Goal: Task Accomplishment & Management: Manage account settings

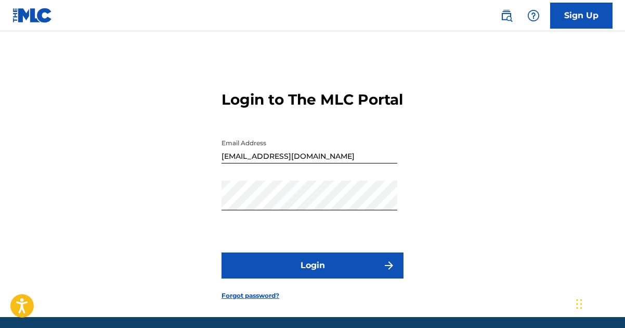
click at [361, 276] on button "Login" at bounding box center [312, 265] width 182 height 26
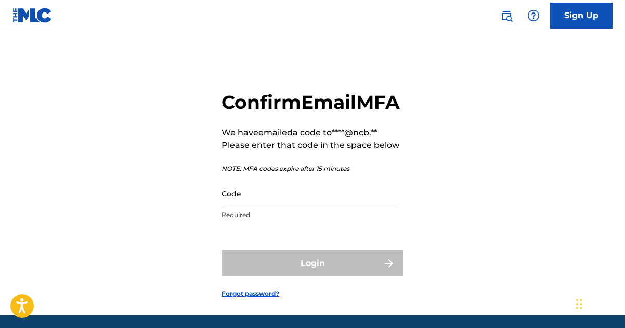
click at [573, 120] on div "Confirm Email MFA We have emailed a code to ****@ncb.** Please enter that code …" at bounding box center [312, 185] width 625 height 257
click at [277, 208] on input "Code" at bounding box center [309, 193] width 176 height 30
paste input "212224"
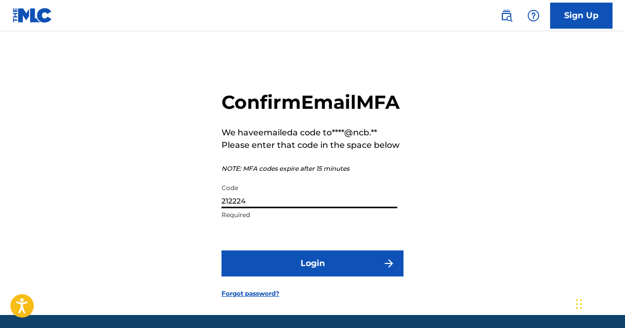
type input "212224"
click at [221, 250] on button "Login" at bounding box center [312, 263] width 182 height 26
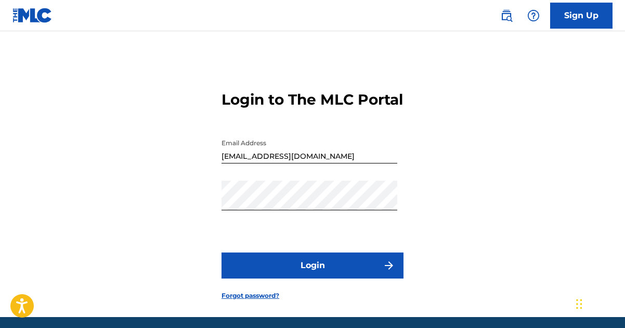
click at [248, 273] on button "Login" at bounding box center [312, 265] width 182 height 26
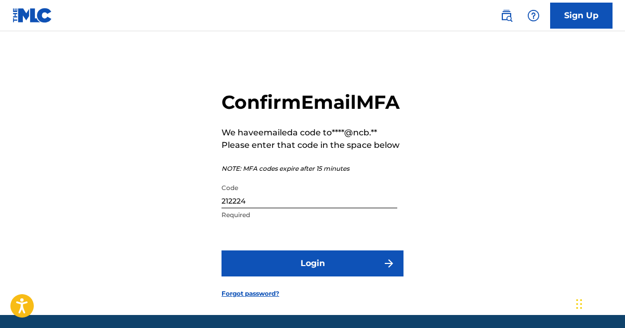
click at [319, 276] on button "Login" at bounding box center [312, 263] width 182 height 26
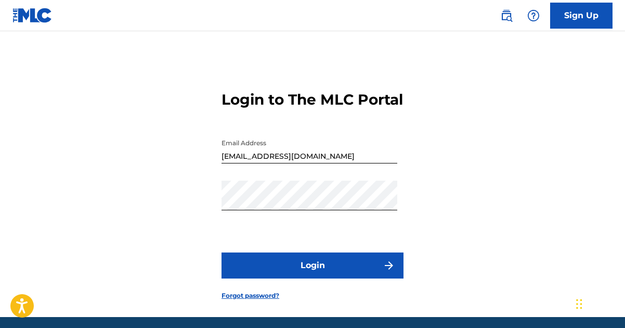
drag, startPoint x: 593, startPoint y: 90, endPoint x: 582, endPoint y: 101, distance: 15.5
click at [593, 90] on div "Login to The MLC Portal Email Address [EMAIL_ADDRESS][DOMAIN_NAME] Password Log…" at bounding box center [312, 186] width 625 height 259
click at [221, 252] on button "Login" at bounding box center [312, 265] width 182 height 26
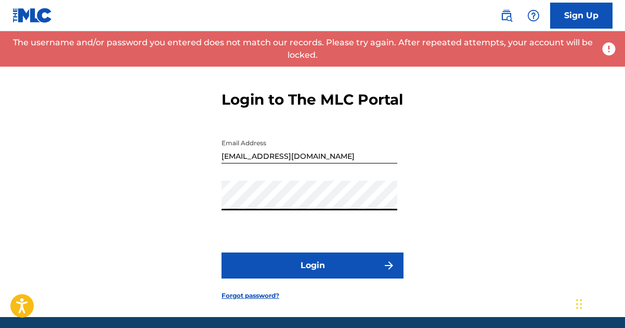
click at [310, 278] on button "Login" at bounding box center [312, 265] width 182 height 26
click at [31, 17] on img at bounding box center [32, 15] width 40 height 15
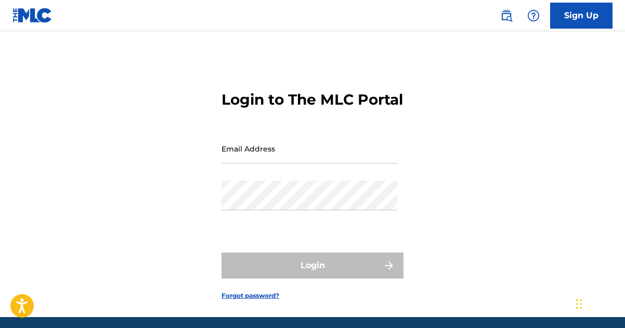
type input "[EMAIL_ADDRESS][DOMAIN_NAME]"
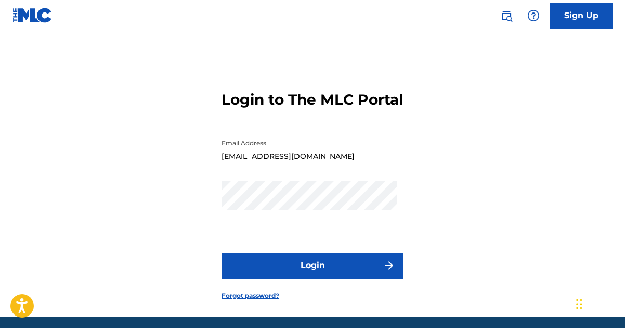
click at [358, 278] on button "Login" at bounding box center [312, 265] width 182 height 26
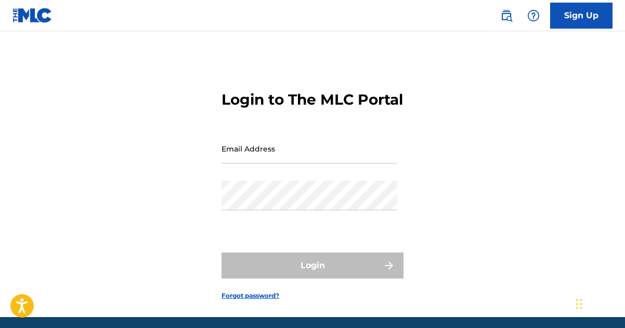
type input "[EMAIL_ADDRESS][DOMAIN_NAME]"
click at [317, 278] on div "Login" at bounding box center [312, 265] width 182 height 26
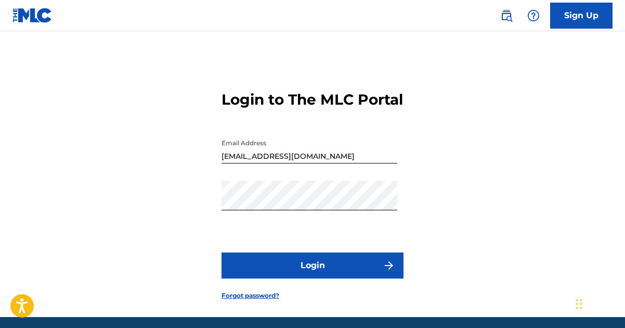
click at [296, 277] on button "Login" at bounding box center [312, 265] width 182 height 26
click at [355, 278] on button "Login" at bounding box center [312, 265] width 182 height 26
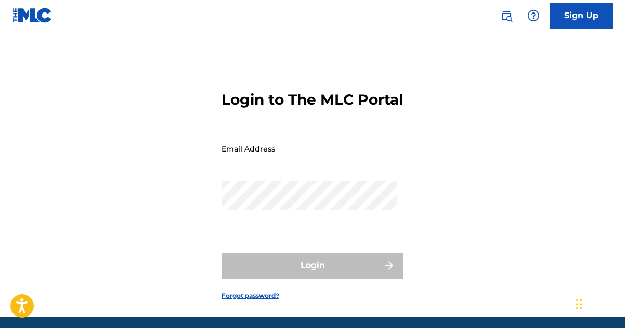
type input "[EMAIL_ADDRESS][DOMAIN_NAME]"
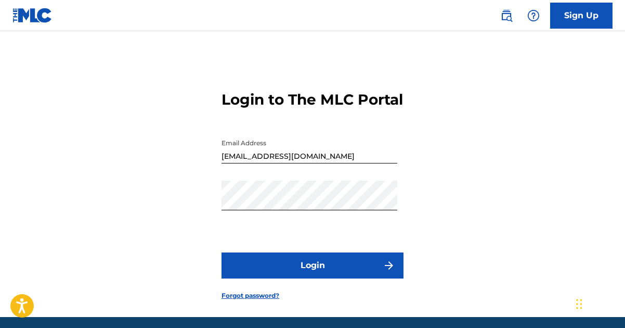
click at [227, 300] on link "Forgot password?" at bounding box center [250, 295] width 58 height 9
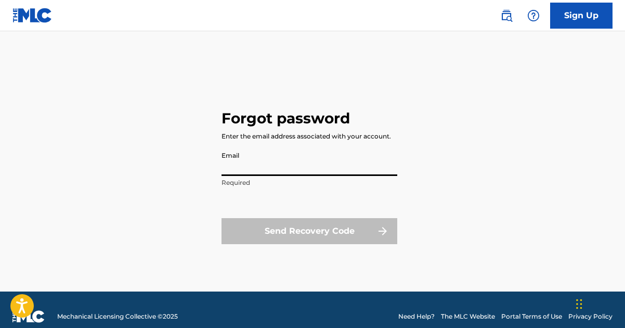
click at [243, 169] on input "Email" at bounding box center [309, 161] width 176 height 30
type input "[EMAIL_ADDRESS][DOMAIN_NAME]"
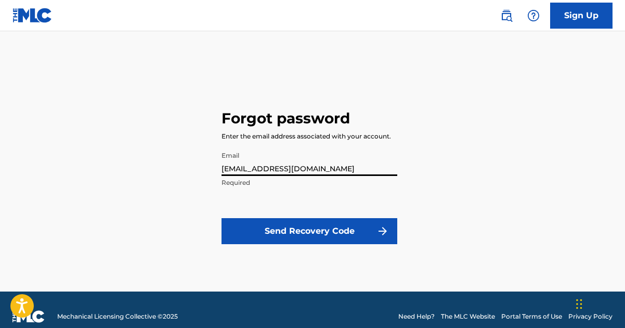
click at [364, 237] on button "Send Recovery Code" at bounding box center [309, 231] width 176 height 26
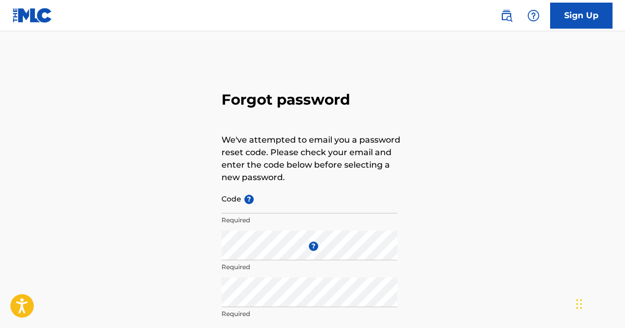
type input "[EMAIL_ADDRESS][DOMAIN_NAME]"
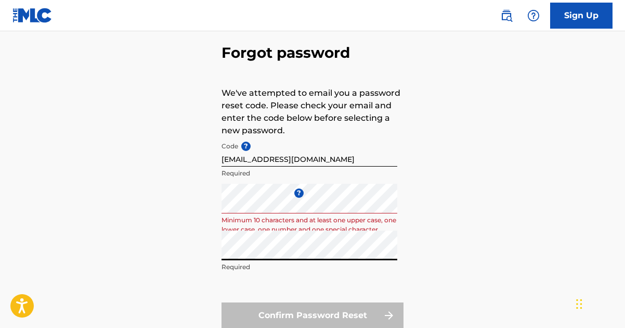
scroll to position [104, 0]
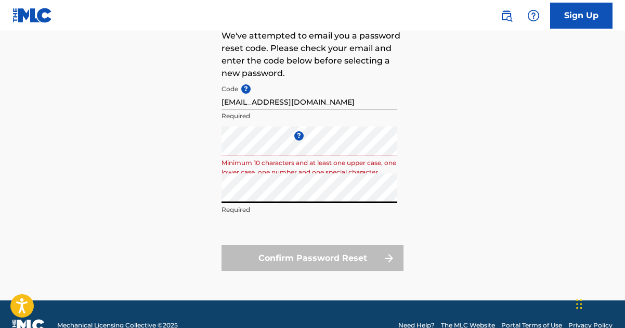
click at [347, 260] on div "Confirm Password Reset" at bounding box center [312, 258] width 182 height 26
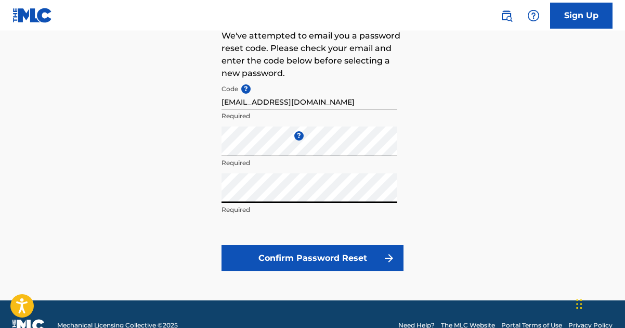
click at [221, 245] on button "Confirm Password Reset" at bounding box center [312, 258] width 182 height 26
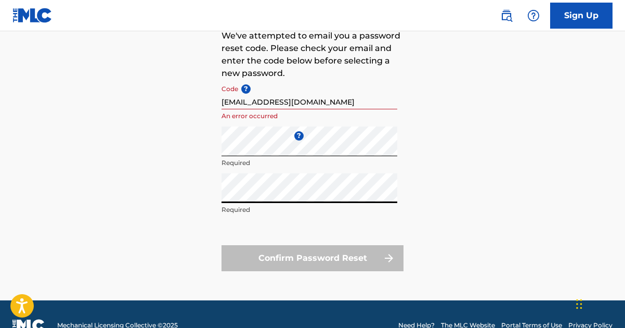
click at [218, 155] on div "Forgot password We've attempted to email you a password reset code. Please chec…" at bounding box center [312, 126] width 625 height 347
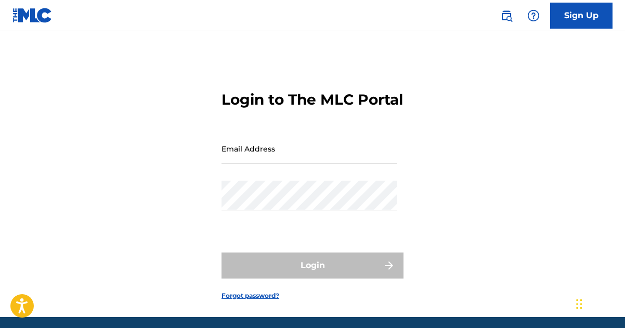
type input "[EMAIL_ADDRESS][DOMAIN_NAME]"
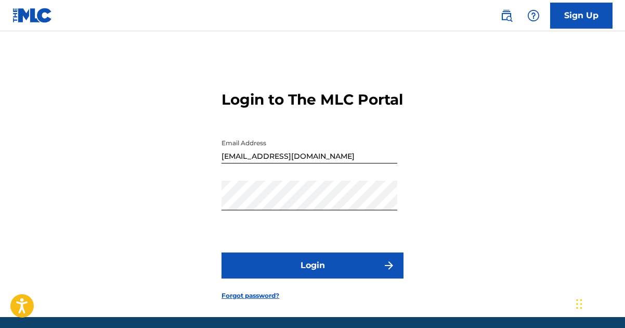
click at [607, 150] on div "Login to The MLC Portal Email Address [EMAIL_ADDRESS][DOMAIN_NAME] Password Log…" at bounding box center [312, 186] width 625 height 259
click at [289, 278] on button "Login" at bounding box center [312, 265] width 182 height 26
click at [590, 135] on div "Login to The MLC Portal Email Address [EMAIL_ADDRESS][DOMAIN_NAME] Password Log…" at bounding box center [312, 186] width 625 height 259
click at [260, 300] on link "Forgot password?" at bounding box center [250, 295] width 58 height 9
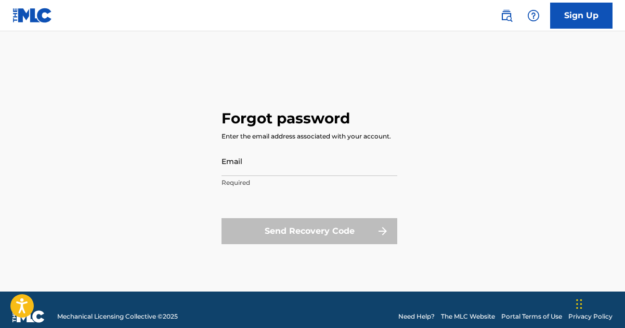
click at [535, 204] on div "Forgot password Enter the email address associated with your account. Email Req…" at bounding box center [312, 174] width 625 height 234
click at [302, 173] on input "Email" at bounding box center [309, 161] width 176 height 30
type input "[EMAIL_ADDRESS][DOMAIN_NAME]"
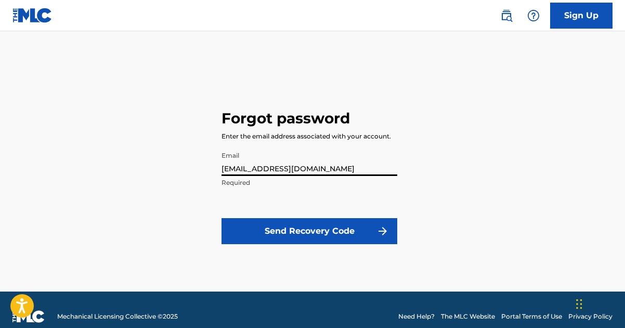
click at [273, 234] on button "Send Recovery Code" at bounding box center [309, 231] width 176 height 26
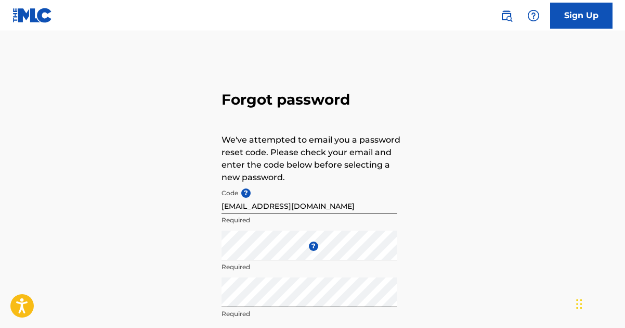
drag, startPoint x: 474, startPoint y: 254, endPoint x: 411, endPoint y: 231, distance: 67.6
click at [467, 249] on div "Forgot password We've attempted to email you a password reset code. Please chec…" at bounding box center [312, 230] width 625 height 347
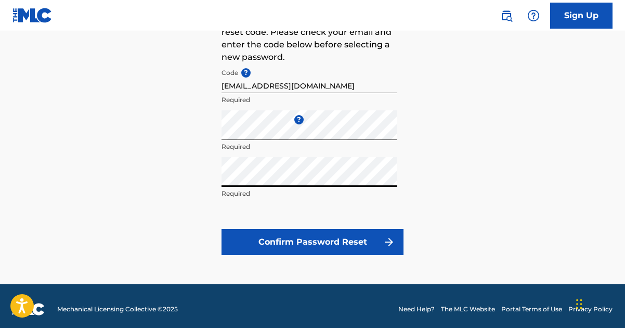
scroll to position [126, 0]
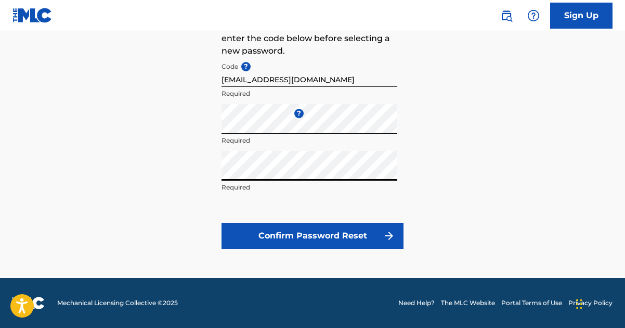
click at [335, 244] on button "Confirm Password Reset" at bounding box center [312, 235] width 182 height 26
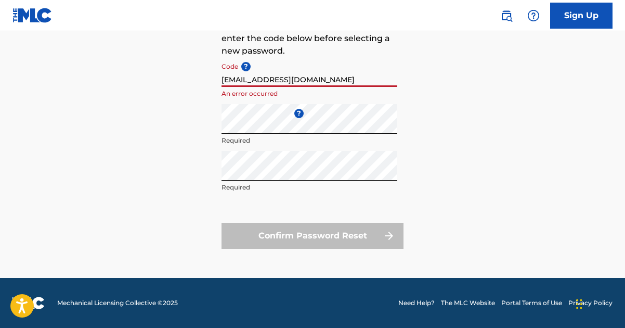
click at [275, 81] on input "[EMAIL_ADDRESS][DOMAIN_NAME]" at bounding box center [309, 72] width 176 height 30
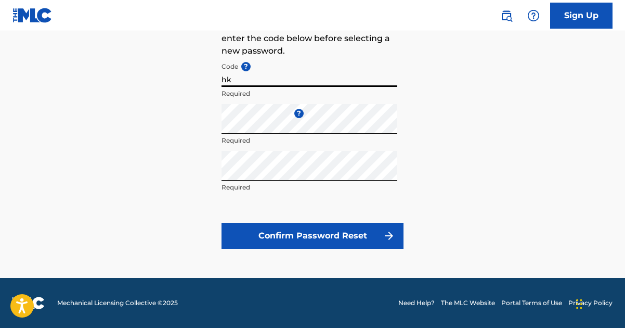
type input "h"
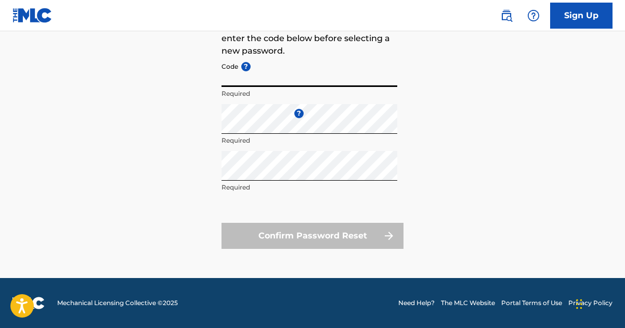
paste input "FP_1f9460492f1d18f46072bd5746d2"
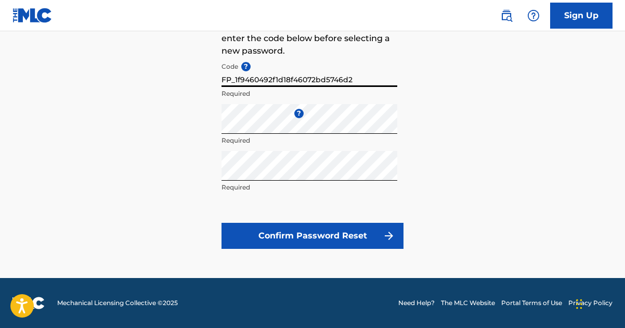
type input "FP_1f9460492f1d18f46072bd5746d2"
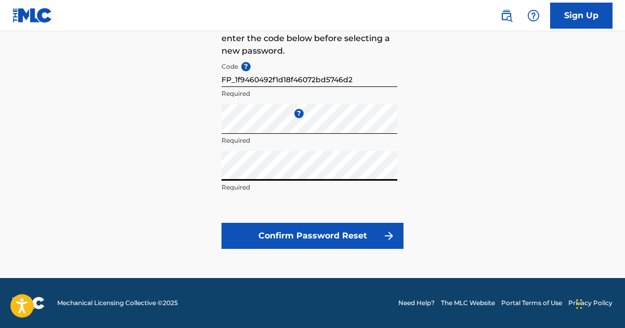
click at [221, 222] on button "Confirm Password Reset" at bounding box center [312, 235] width 182 height 26
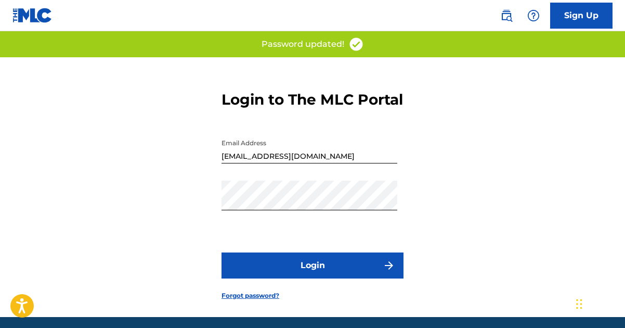
type input "FP_1f9460492f1d18f46072bd5746d2"
click at [332, 278] on button "Login" at bounding box center [312, 265] width 182 height 26
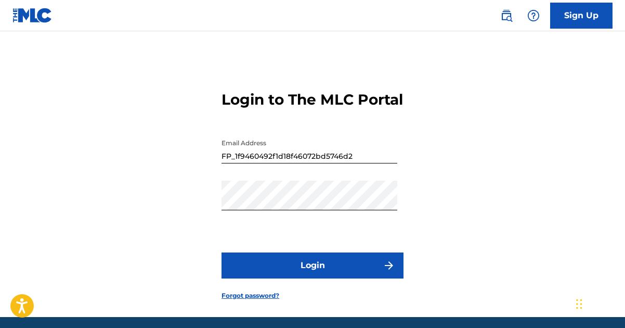
click at [360, 163] on input "FP_1f9460492f1d18f46072bd5746d2" at bounding box center [309, 149] width 176 height 30
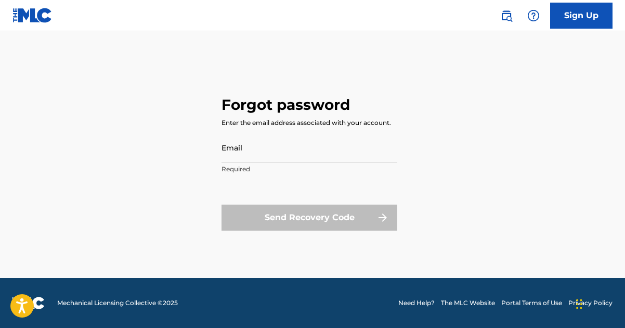
click at [42, 15] on img at bounding box center [32, 15] width 40 height 15
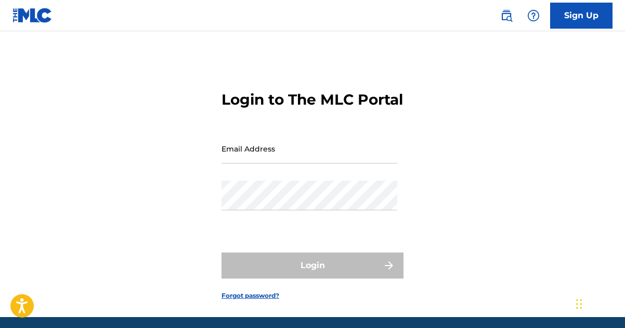
type input "FP_1f9460492f1d18f46072bd5746d2"
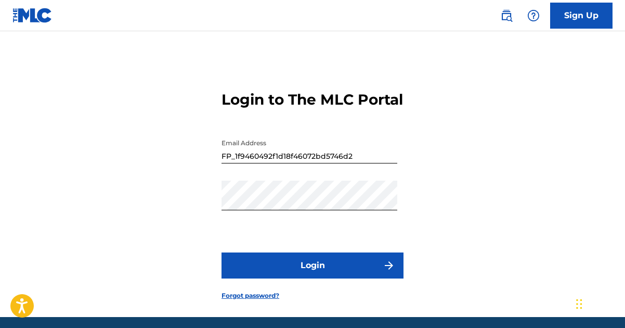
scroll to position [14, 0]
click at [342, 163] on input "FP_1f9460492f1d18f46072bd5746d2" at bounding box center [309, 149] width 176 height 30
click at [353, 163] on input "FP_1f9460492f1d18f46072bd5746d2" at bounding box center [309, 149] width 176 height 30
type input "F"
type input "n"
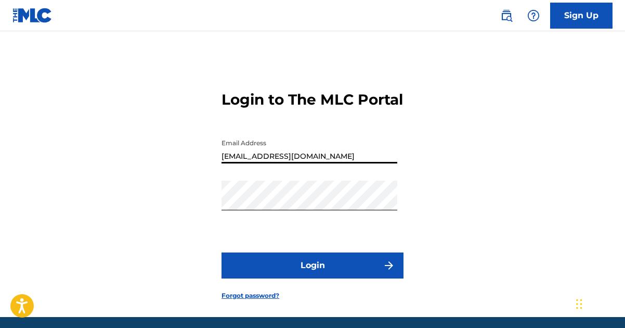
type input "[EMAIL_ADDRESS][DOMAIN_NAME]"
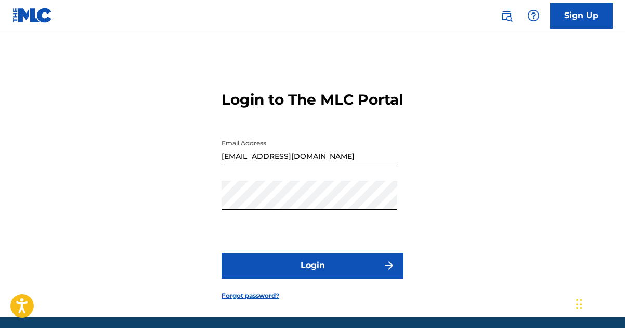
click at [221, 252] on button "Login" at bounding box center [312, 265] width 182 height 26
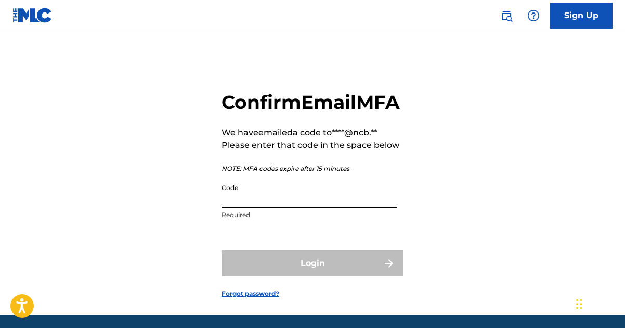
click at [320, 208] on input "Code" at bounding box center [309, 193] width 176 height 30
paste input "897942"
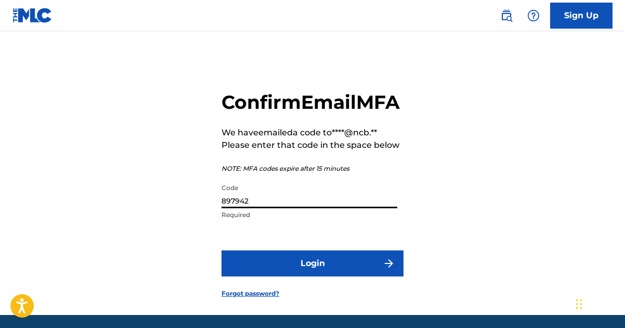
type input "897942"
click at [349, 276] on button "Login" at bounding box center [312, 263] width 182 height 26
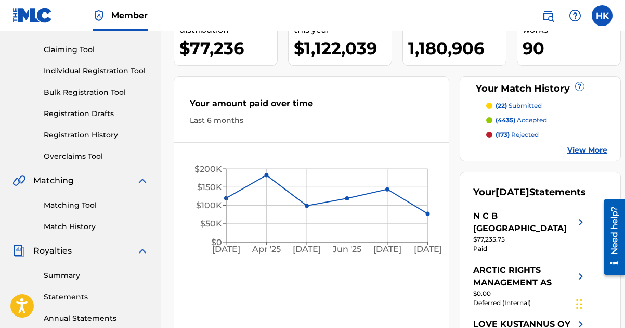
scroll to position [104, 0]
click at [390, 288] on div "Your amount paid over time Last 6 months Mar '25 Apr '25 May '25 Jun '25 Jul '2…" at bounding box center [312, 227] width 276 height 305
